Goal: Navigation & Orientation: Understand site structure

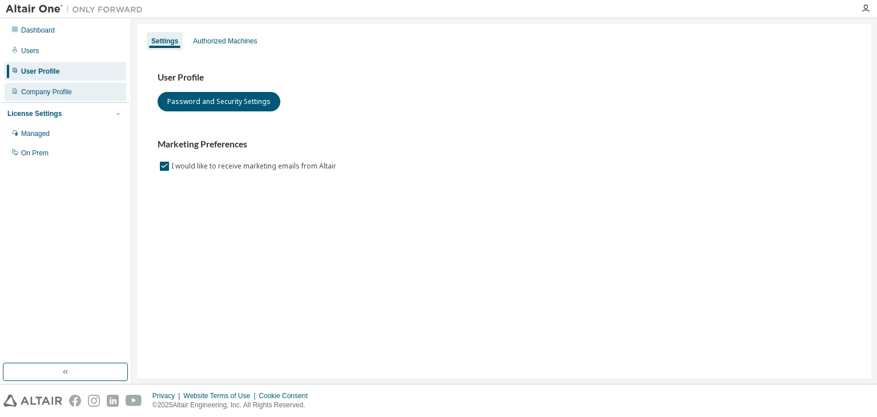
click at [49, 94] on div "Company Profile" at bounding box center [46, 91] width 51 height 9
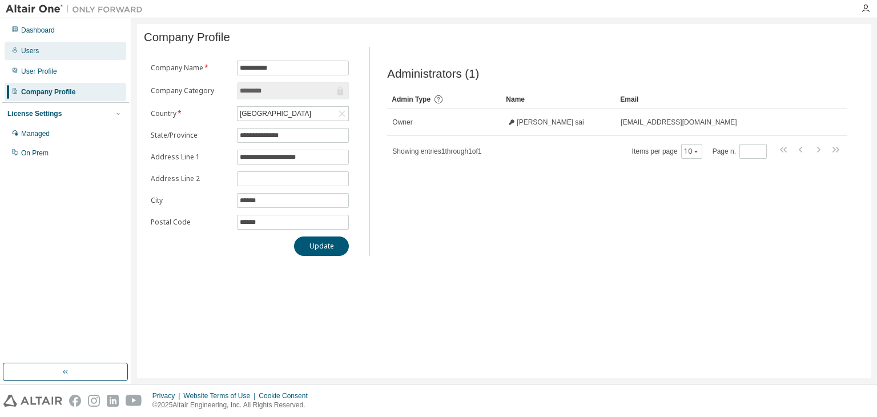
click at [33, 50] on div "Users" at bounding box center [30, 50] width 18 height 9
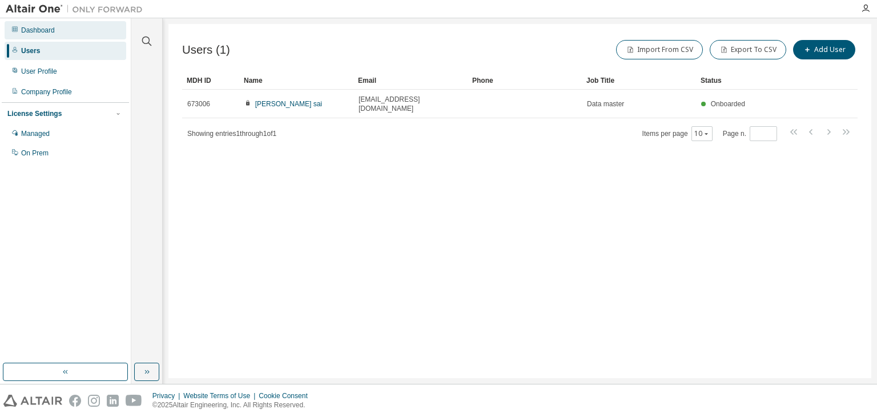
click at [58, 23] on div "Dashboard" at bounding box center [66, 30] width 122 height 18
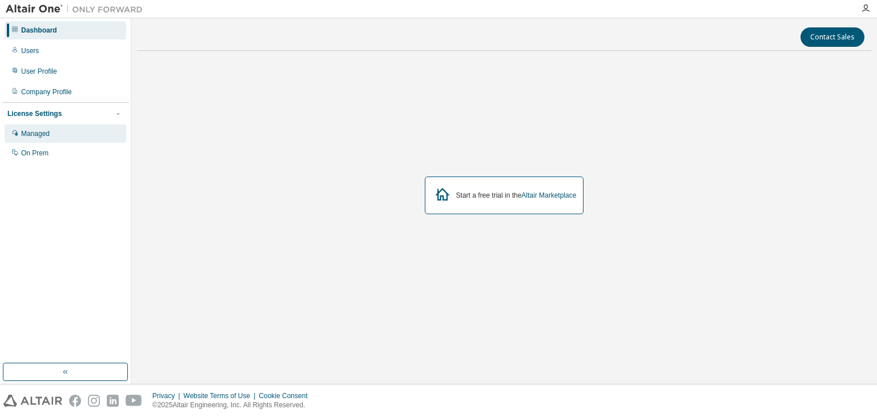
click at [76, 132] on div "Managed" at bounding box center [66, 133] width 122 height 18
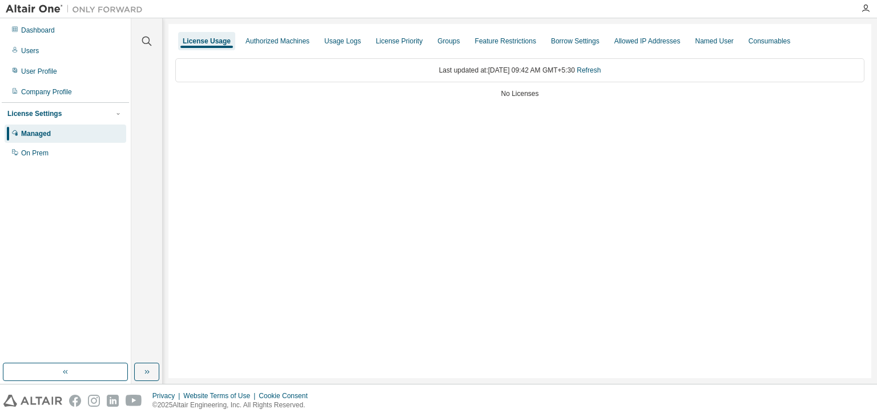
click at [219, 227] on div "License Usage Authorized Machines Usage Logs License Priority Groups Feature Re…" at bounding box center [519, 201] width 703 height 354
